Goal: Information Seeking & Learning: Learn about a topic

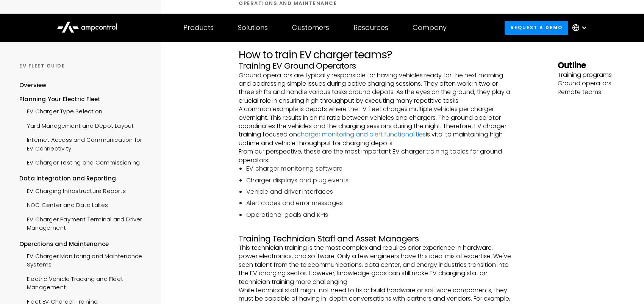
scroll to position [152, 0]
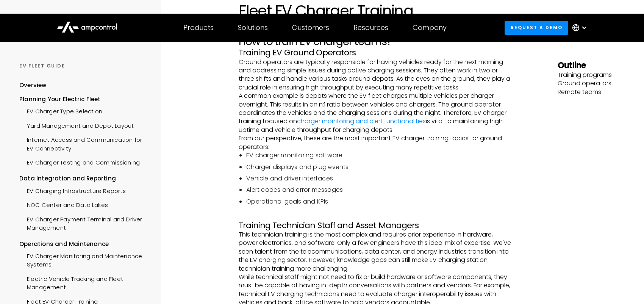
click at [315, 151] on li "EV charger monitoring software" at bounding box center [379, 155] width 266 height 8
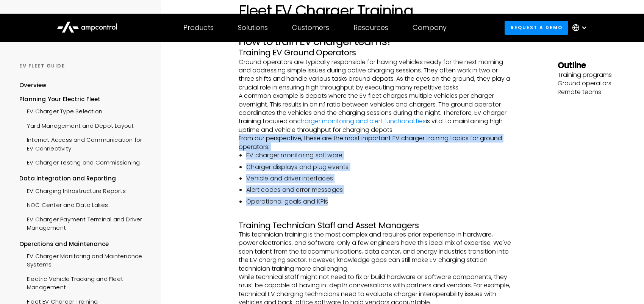
drag, startPoint x: 330, startPoint y: 143, endPoint x: 238, endPoint y: 79, distance: 112.6
copy div "From our perspective, these are the most important EV charger training topics f…"
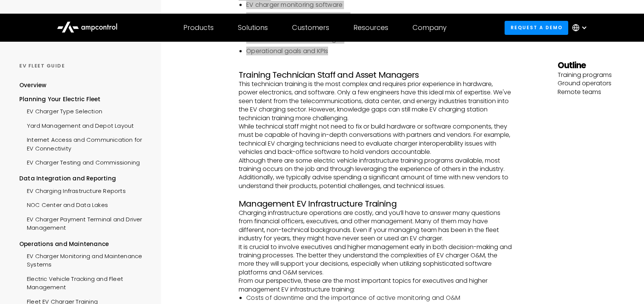
scroll to position [303, 0]
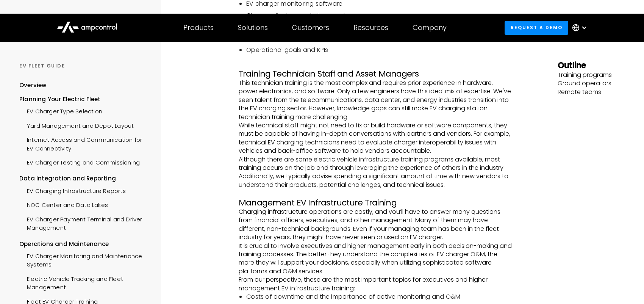
click at [379, 208] on p "Charging infrastructure operations are costly, and you’ll have to answer many q…" at bounding box center [375, 225] width 273 height 34
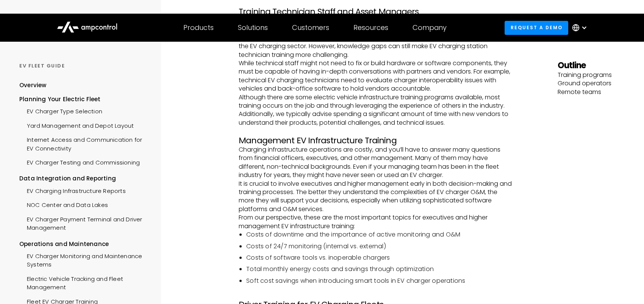
scroll to position [379, 0]
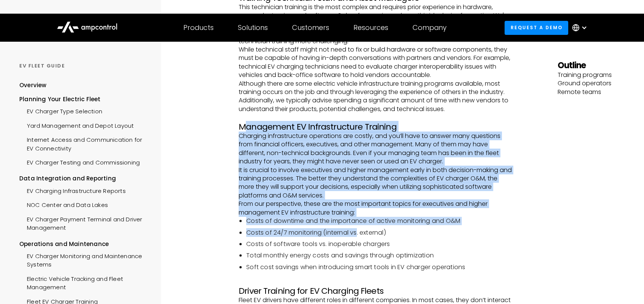
drag, startPoint x: 243, startPoint y: 66, endPoint x: 357, endPoint y: 177, distance: 159.2
click at [357, 177] on div "How to train EV charger teams? Training EV Ground Operators Ground operators ar…" at bounding box center [375, 123] width 273 height 631
click at [350, 229] on li "Costs of 24/7 monitoring (internal vs. external)" at bounding box center [379, 233] width 266 height 8
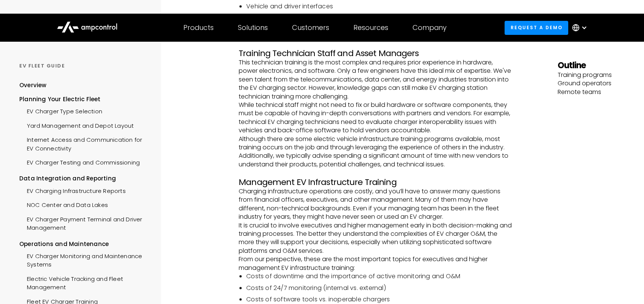
scroll to position [341, 0]
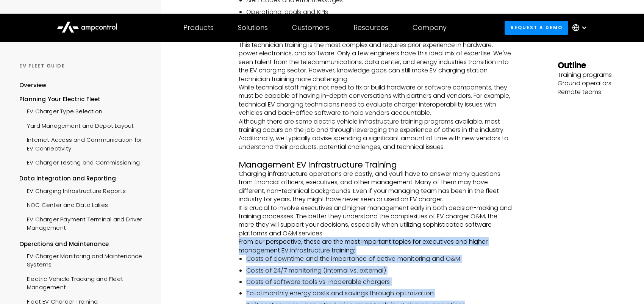
drag, startPoint x: 467, startPoint y: 244, endPoint x: 236, endPoint y: 181, distance: 239.2
click at [236, 181] on div "Operations and Maintenance Fleet EV Charger Training How to train EV charger te…" at bounding box center [375, 136] width 365 height 755
copy div "From our perspective, these are the most important topics for executives and hi…"
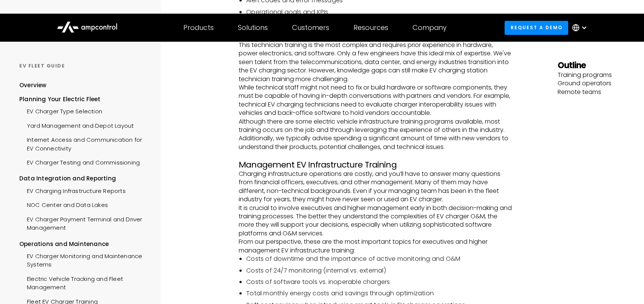
click at [450, 204] on p "It is crucial to involve executives and higher management early in both decisio…" at bounding box center [375, 221] width 273 height 34
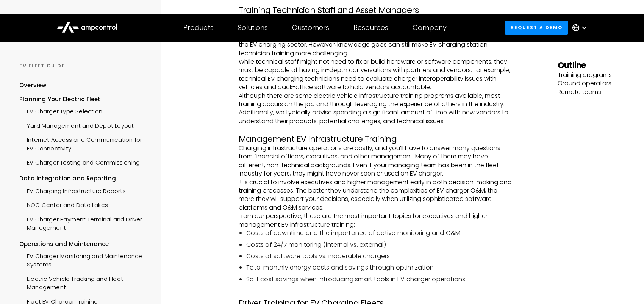
scroll to position [379, 0]
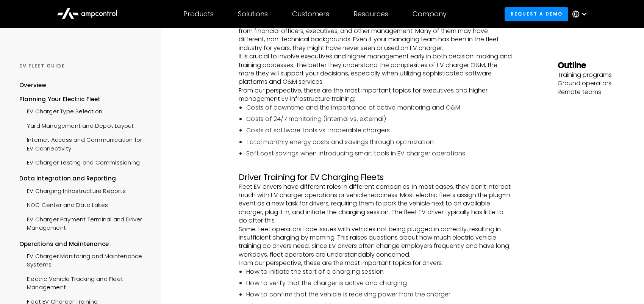
scroll to position [493, 0]
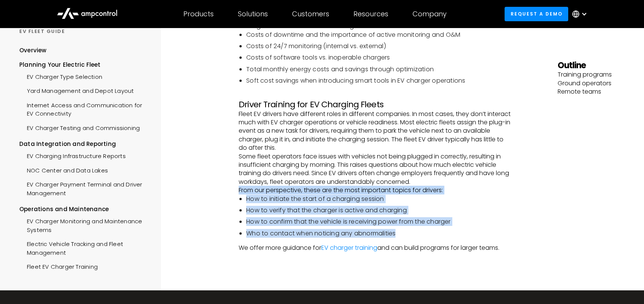
drag, startPoint x: 415, startPoint y: 235, endPoint x: 236, endPoint y: 191, distance: 184.3
copy div "From our perspective, these are the most important topics for drivers: How to i…"
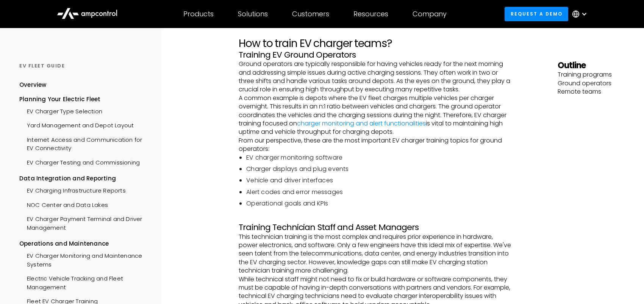
scroll to position [0, 0]
